Goal: Submit feedback/report problem

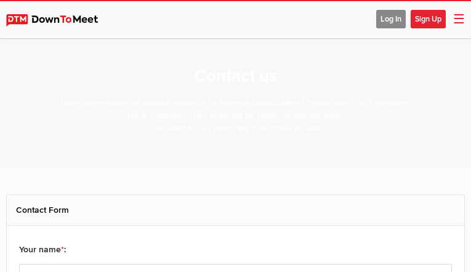
select select "general"
type input "WUQlNMFFnnoBIz"
type input "[EMAIL_ADDRESS][DOMAIN_NAME]"
